Goal: Task Accomplishment & Management: Complete application form

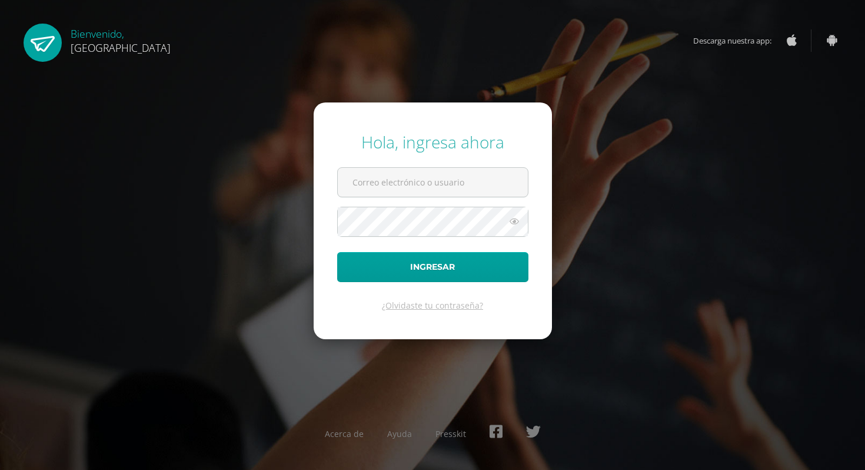
type input "[EMAIL_ADDRESS][DOMAIN_NAME]"
click at [463, 248] on form "Hola, ingresa ahora comercializadoram@hotmail.com Ingresar ¿Olvidaste tu contra…" at bounding box center [433, 220] width 238 height 237
click at [460, 262] on button "Ingresar" at bounding box center [432, 267] width 191 height 30
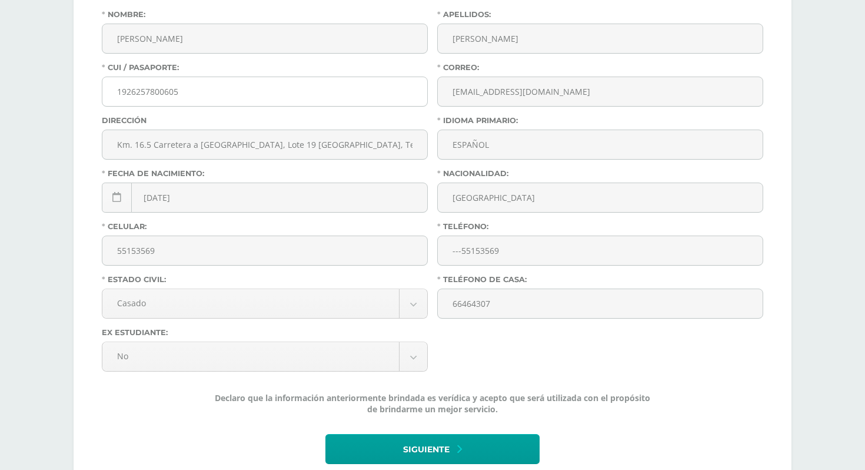
scroll to position [330, 0]
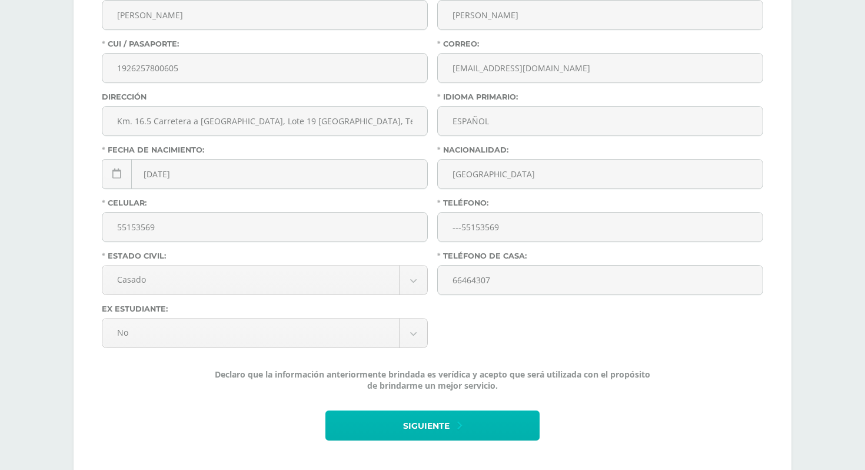
click at [423, 424] on span "Siguiente" at bounding box center [426, 425] width 46 height 29
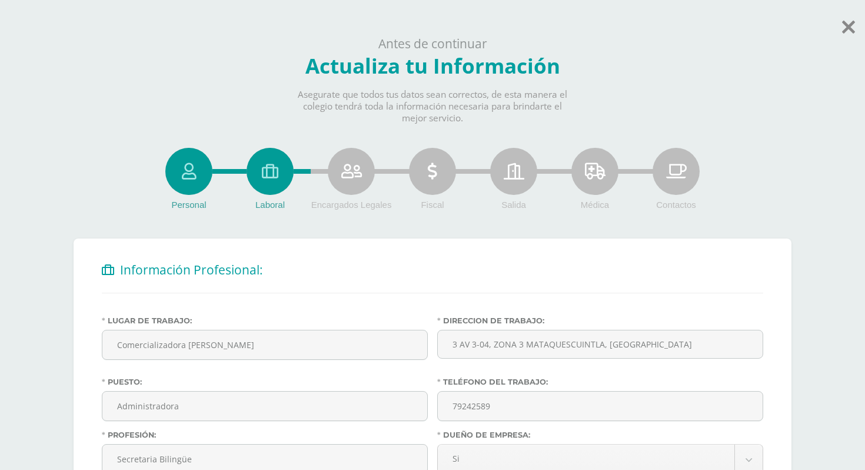
click at [423, 423] on div "Puesto: Administradora" at bounding box center [264, 403] width 335 height 53
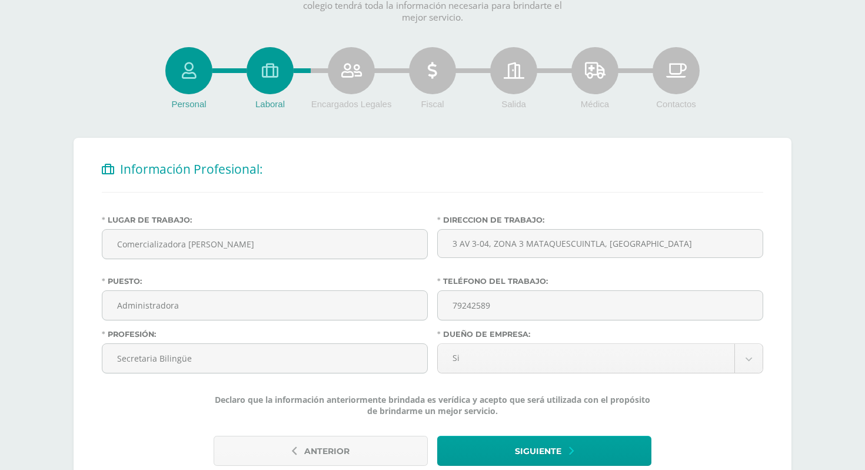
scroll to position [118, 0]
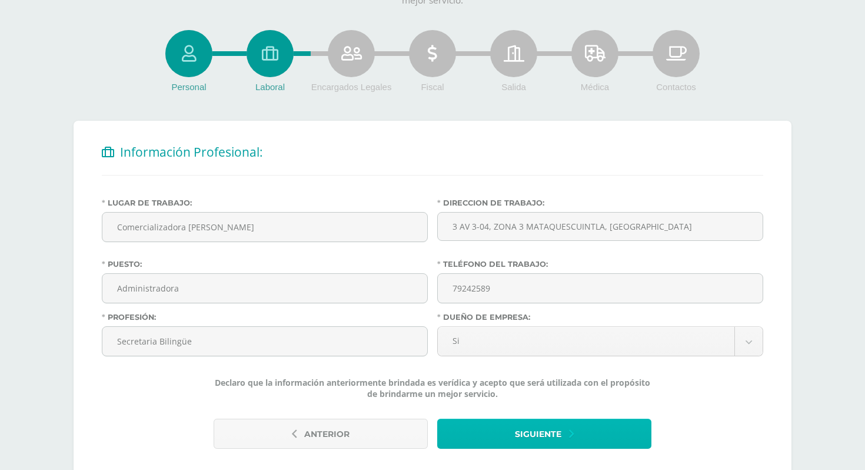
click at [468, 436] on button "Siguiente" at bounding box center [544, 433] width 214 height 30
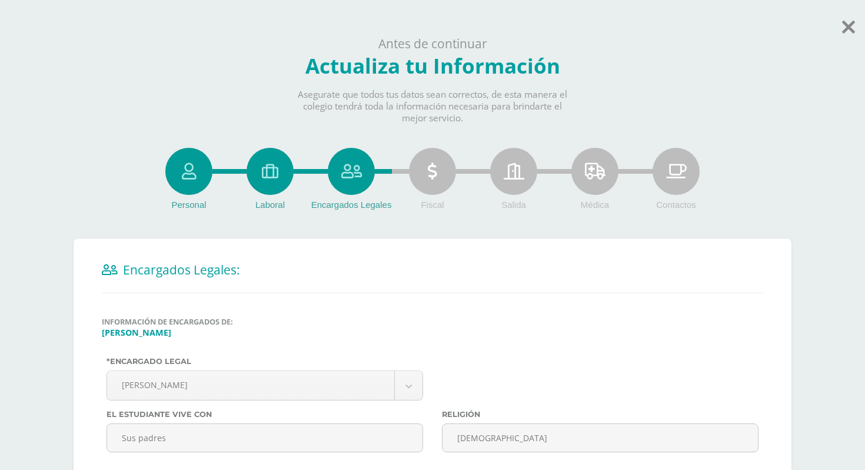
click at [375, 414] on label "El estudiante vive con" at bounding box center [265, 414] width 317 height 9
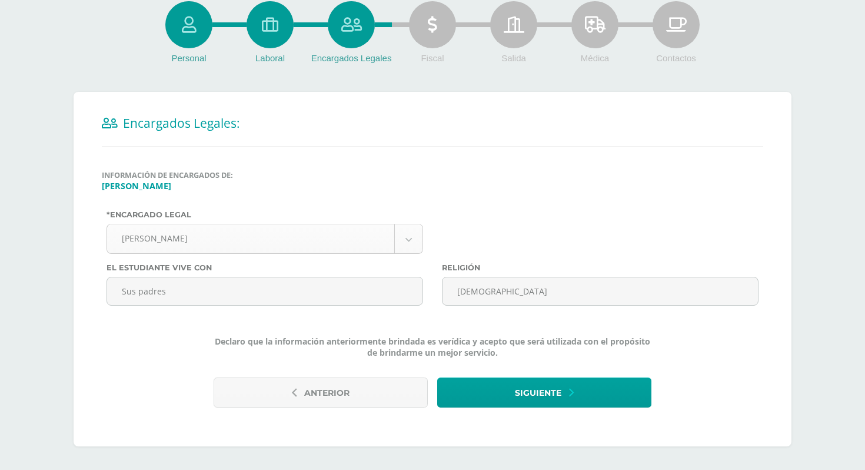
scroll to position [148, 0]
click at [458, 394] on button "Siguiente" at bounding box center [544, 392] width 214 height 30
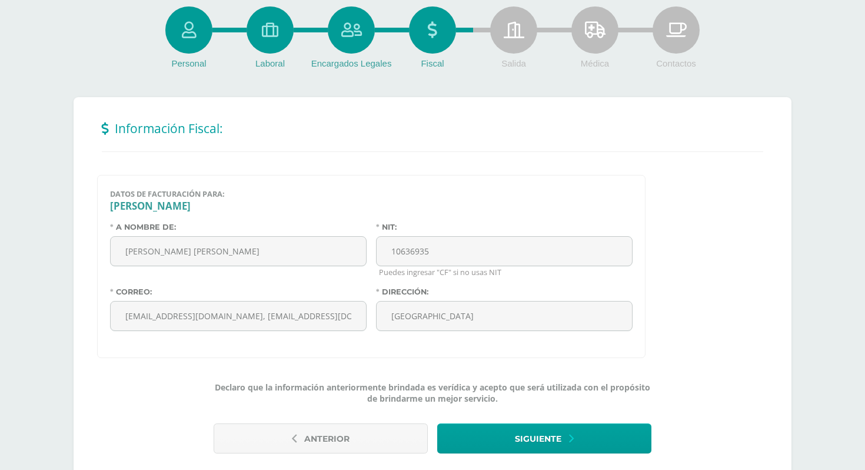
scroll to position [165, 0]
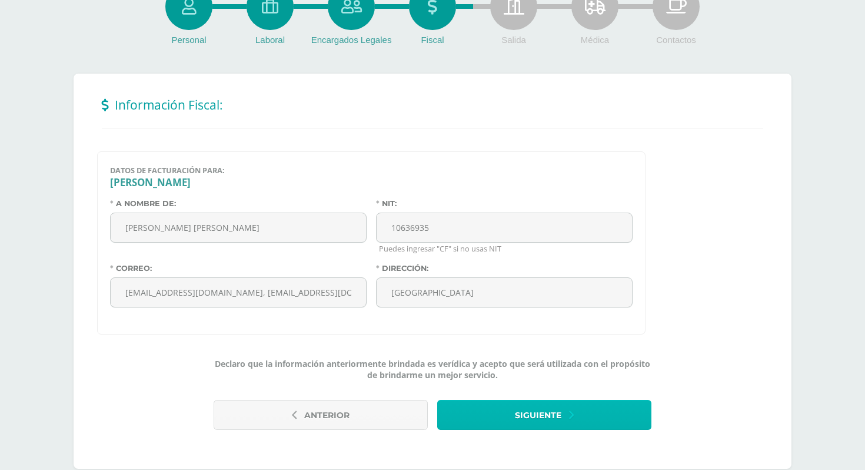
click at [481, 413] on button "Siguiente" at bounding box center [544, 415] width 214 height 30
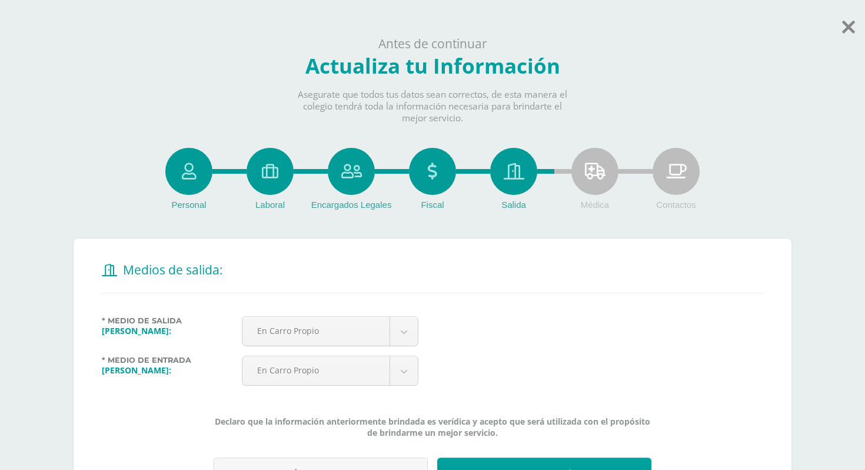
click at [513, 393] on div "* Medio de [PERSON_NAME]: En Carro Propio --------- En Carro Propio En Bus Esco…" at bounding box center [432, 360] width 671 height 88
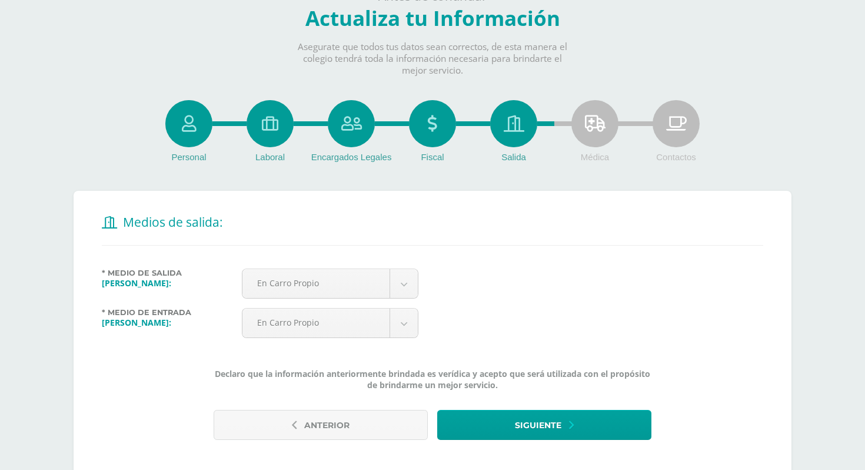
scroll to position [71, 0]
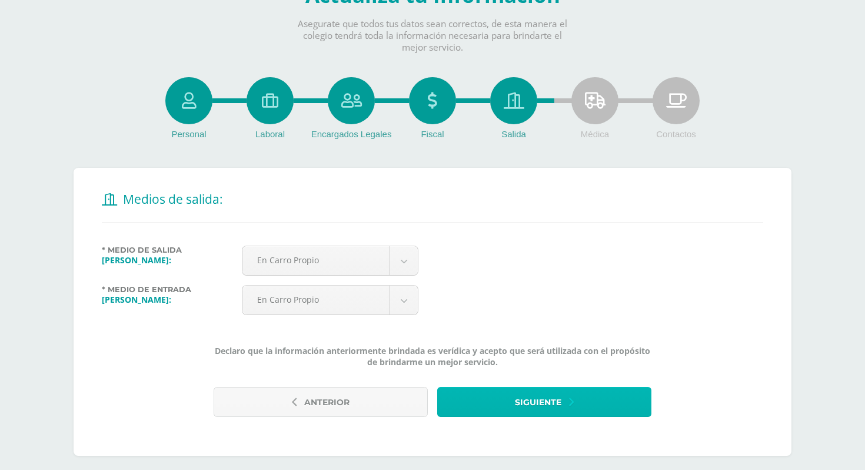
click at [579, 394] on button "Siguiente" at bounding box center [544, 402] width 214 height 30
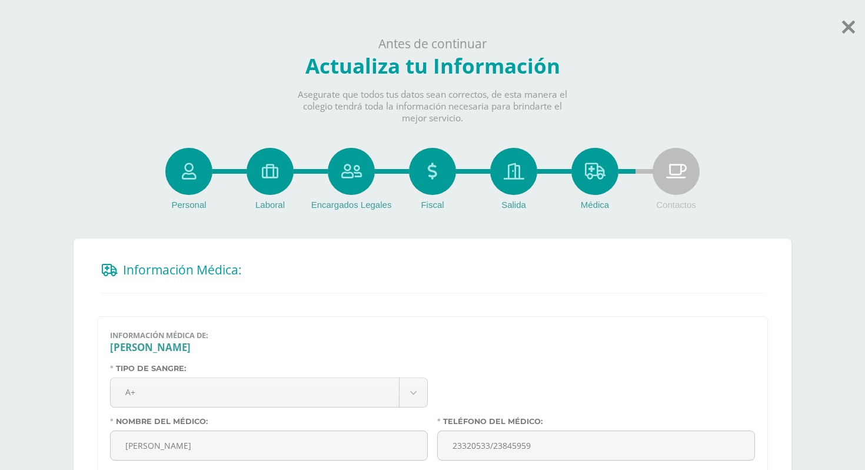
click at [599, 399] on div at bounding box center [596, 390] width 327 height 53
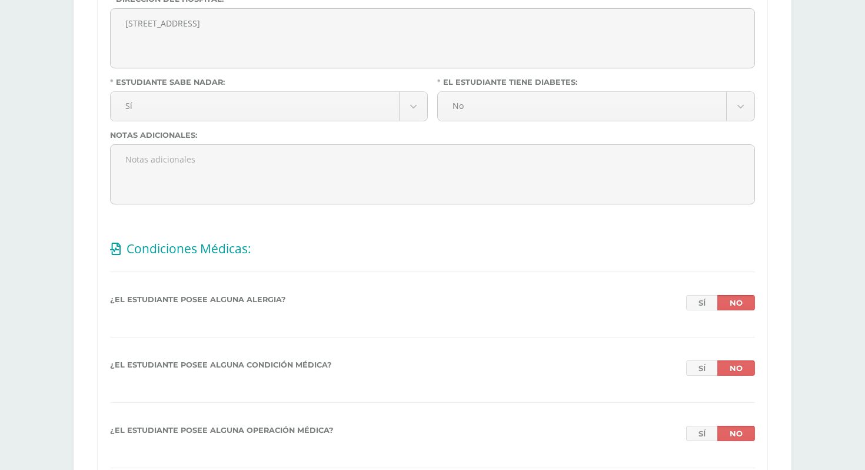
scroll to position [612, 0]
click at [729, 304] on link "No" at bounding box center [736, 301] width 38 height 15
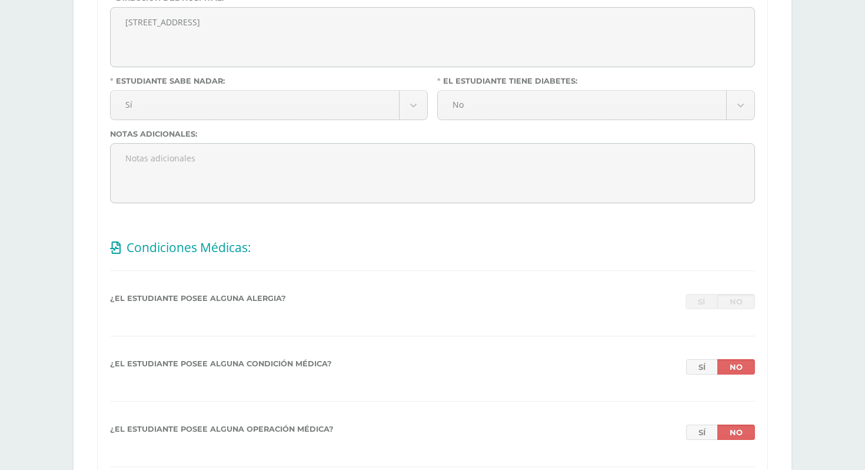
click at [729, 304] on link "No" at bounding box center [736, 301] width 38 height 15
click at [706, 307] on link "Sí" at bounding box center [701, 301] width 31 height 15
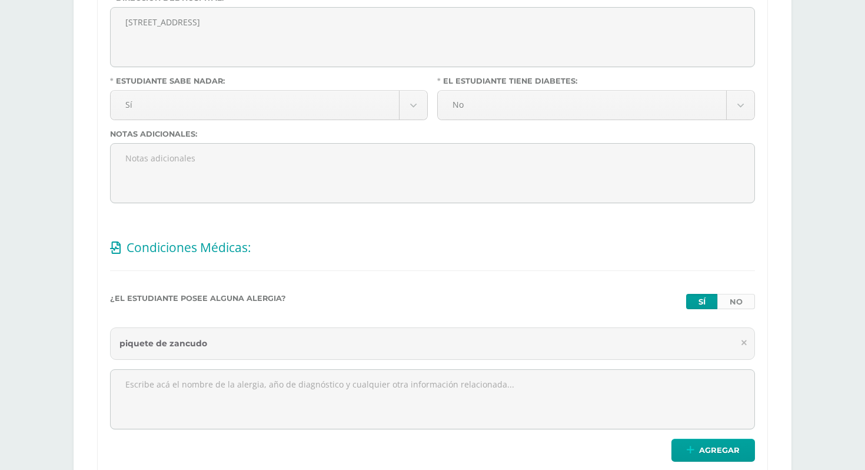
click at [737, 306] on link "No" at bounding box center [736, 301] width 38 height 15
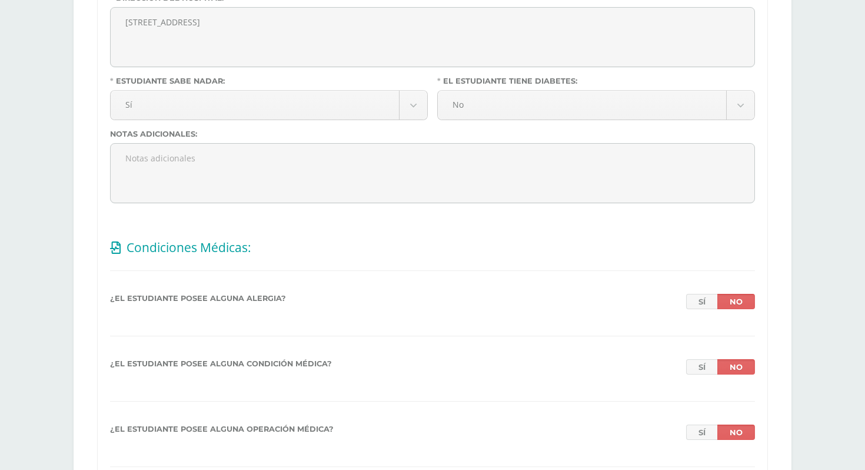
click at [753, 237] on h2 "Condiciones Médicas:" at bounding box center [432, 247] width 645 height 24
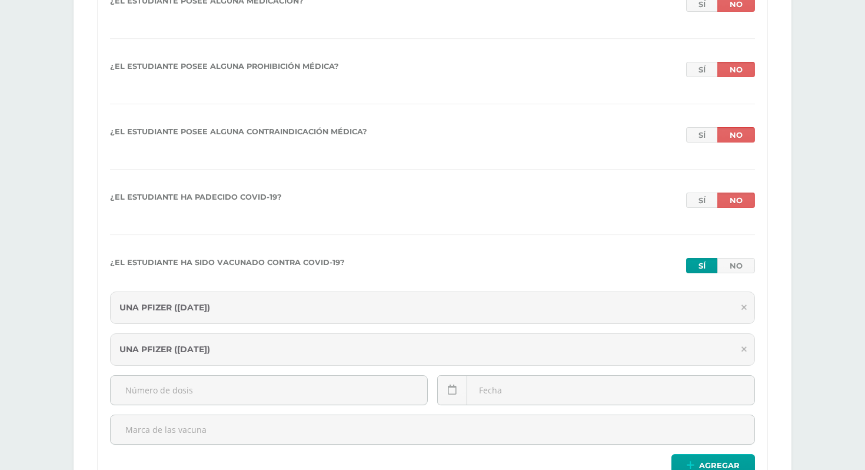
scroll to position [1106, 0]
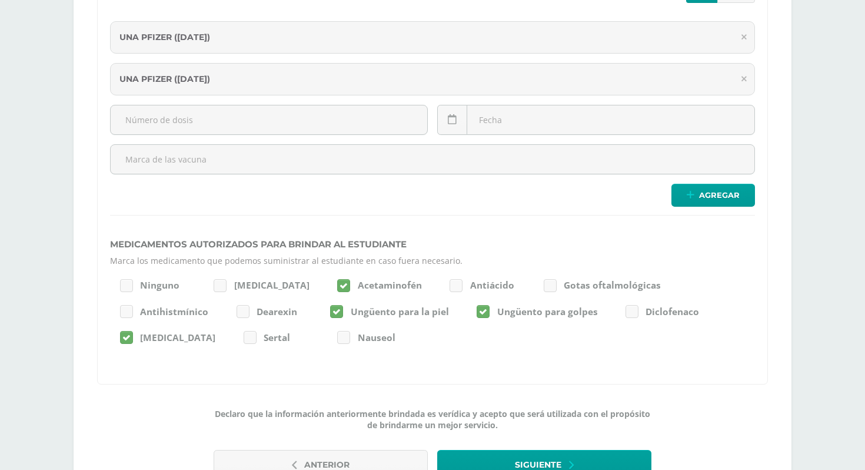
scroll to position [1389, 0]
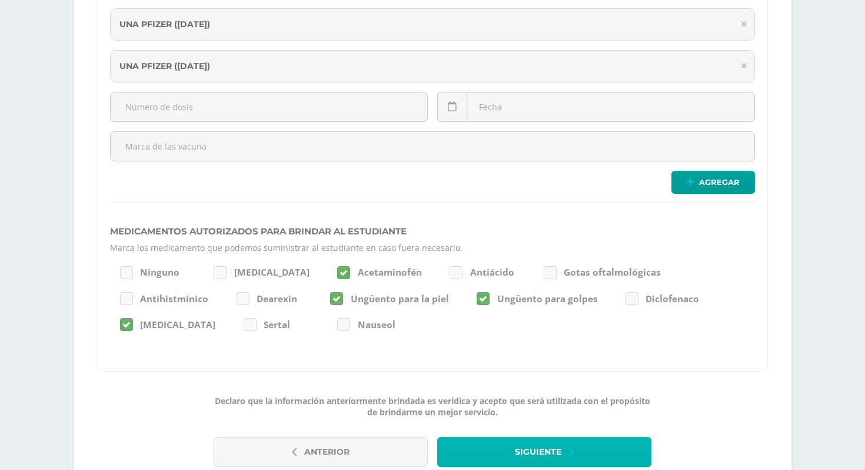
click at [623, 456] on button "Siguiente" at bounding box center [544, 452] width 214 height 30
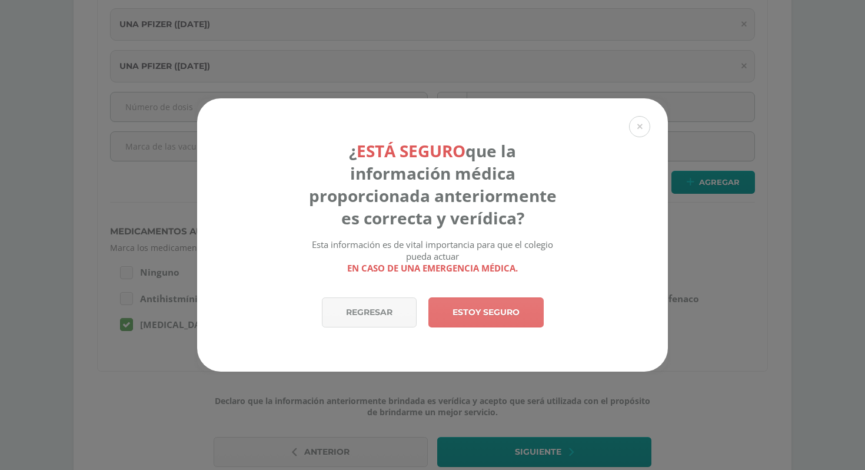
click at [526, 318] on link "Estoy seguro" at bounding box center [485, 312] width 115 height 30
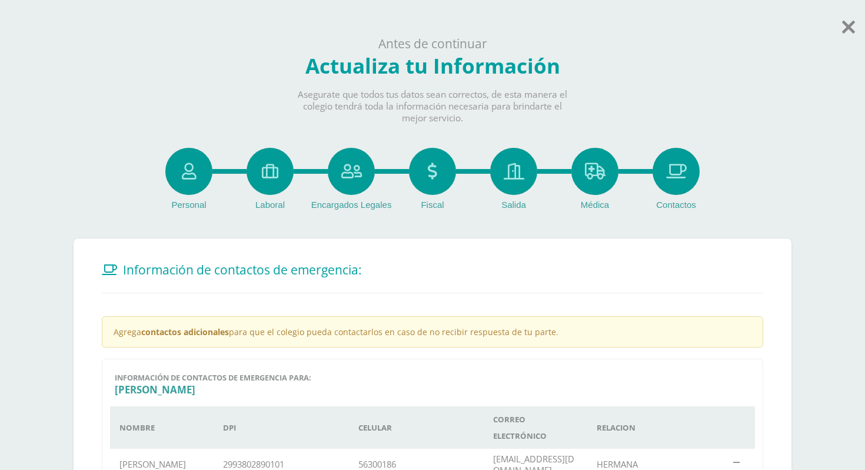
click at [800, 353] on div "Personal Laboral Encargados Legales Fiscal Salida Médica Contactos Información …" at bounding box center [432, 418] width 765 height 588
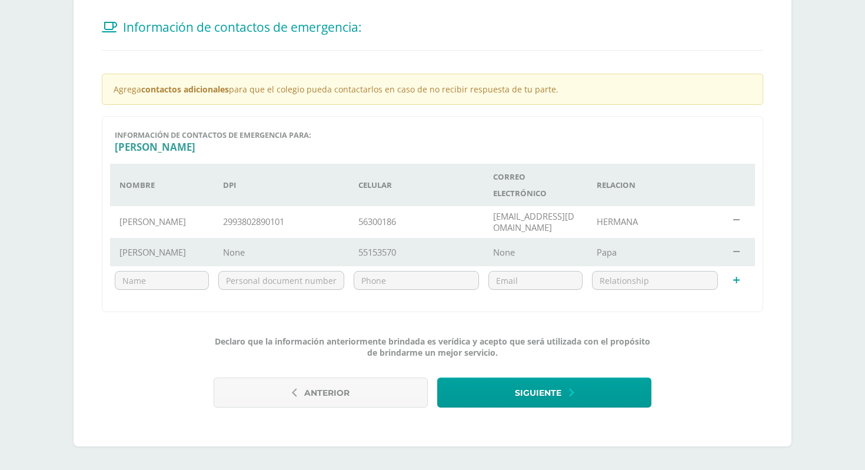
scroll to position [244, 0]
click at [665, 344] on div "Declaro que la información anteriormente brindada es verídica y acepto que será…" at bounding box center [432, 350] width 671 height 31
click at [595, 393] on button "Siguiente" at bounding box center [544, 392] width 214 height 30
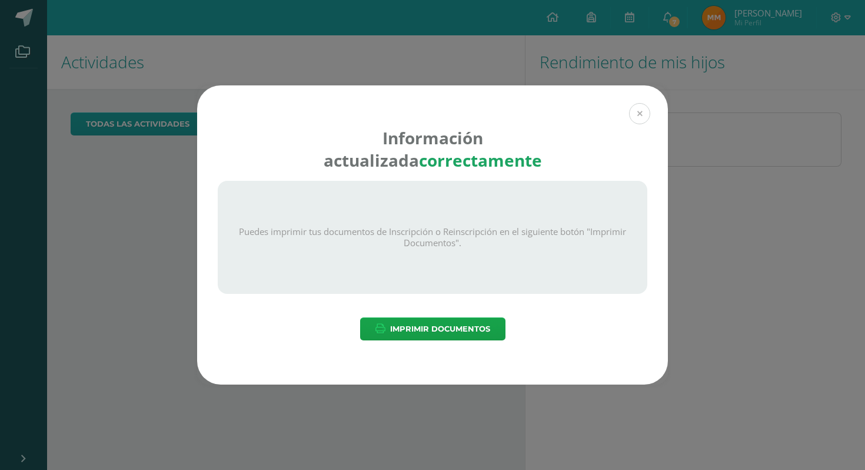
click at [640, 114] on button at bounding box center [639, 113] width 21 height 21
